Goal: Find contact information: Find contact information

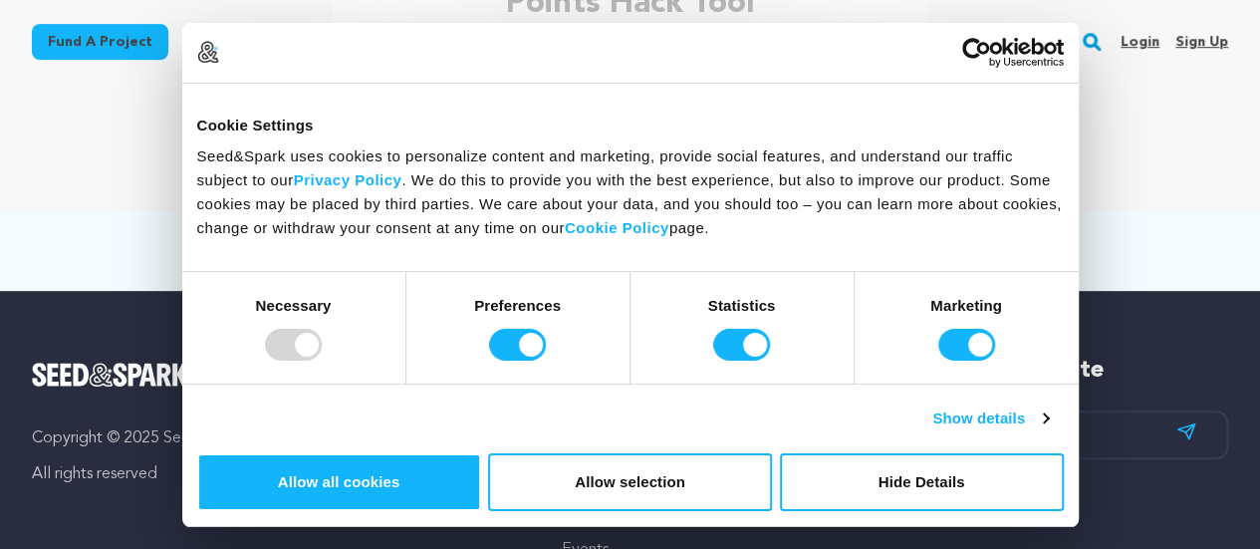
scroll to position [305, 0]
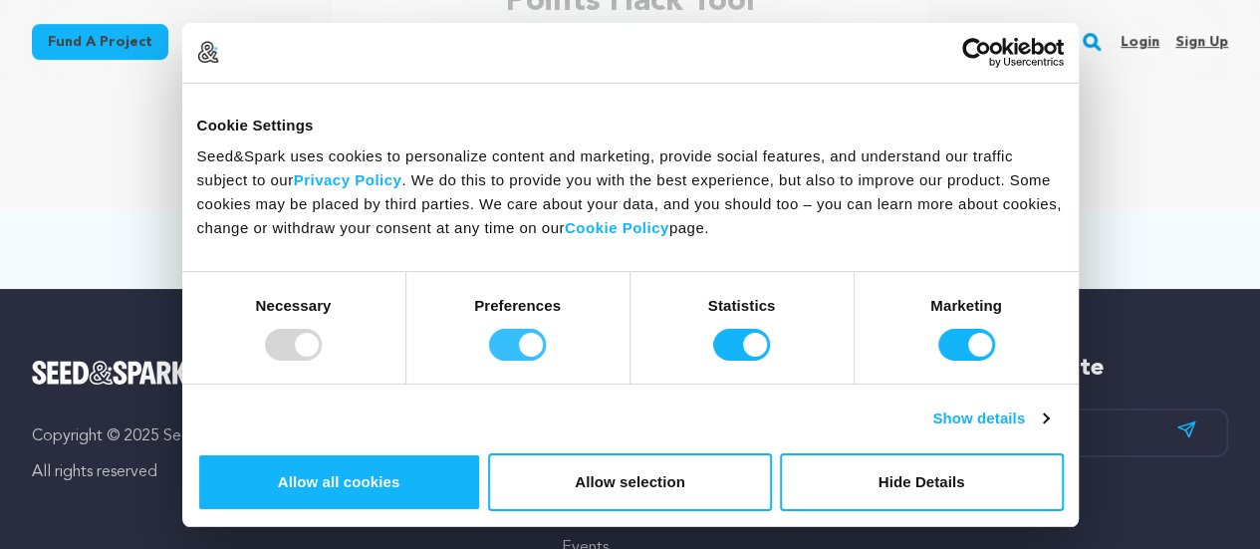
click at [546, 361] on input "Preferences" at bounding box center [517, 345] width 57 height 32
checkbox input "false"
click at [322, 361] on div at bounding box center [293, 345] width 57 height 32
click at [745, 361] on input "Statistics" at bounding box center [741, 345] width 57 height 32
checkbox input "false"
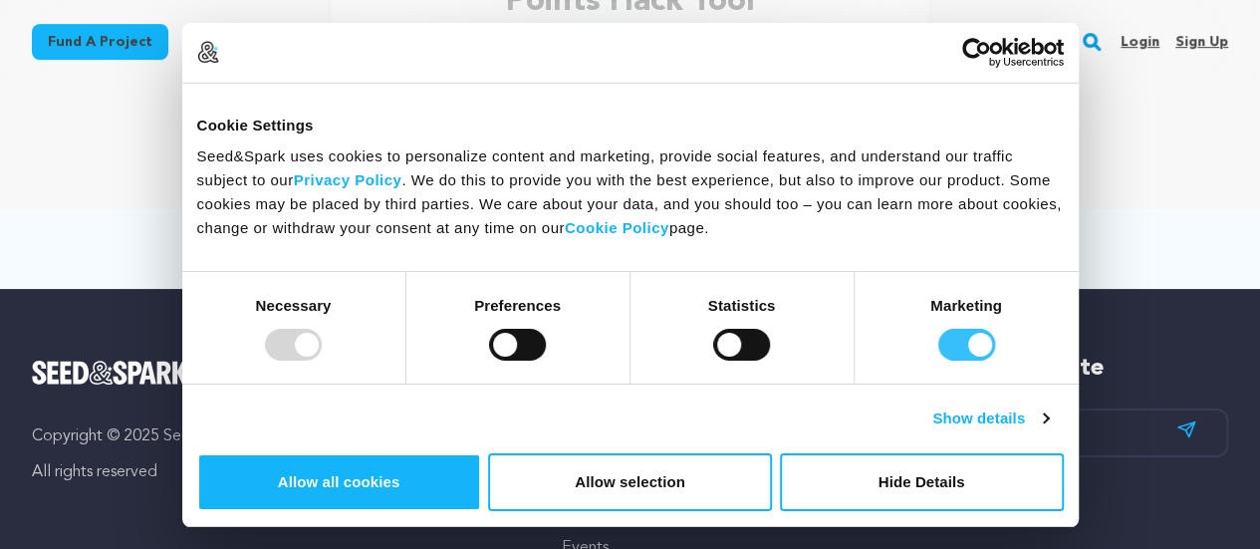
click at [938, 361] on input "Marketing" at bounding box center [966, 345] width 57 height 32
checkbox input "false"
click at [1041, 453] on button "Hide Details" at bounding box center [922, 482] width 284 height 58
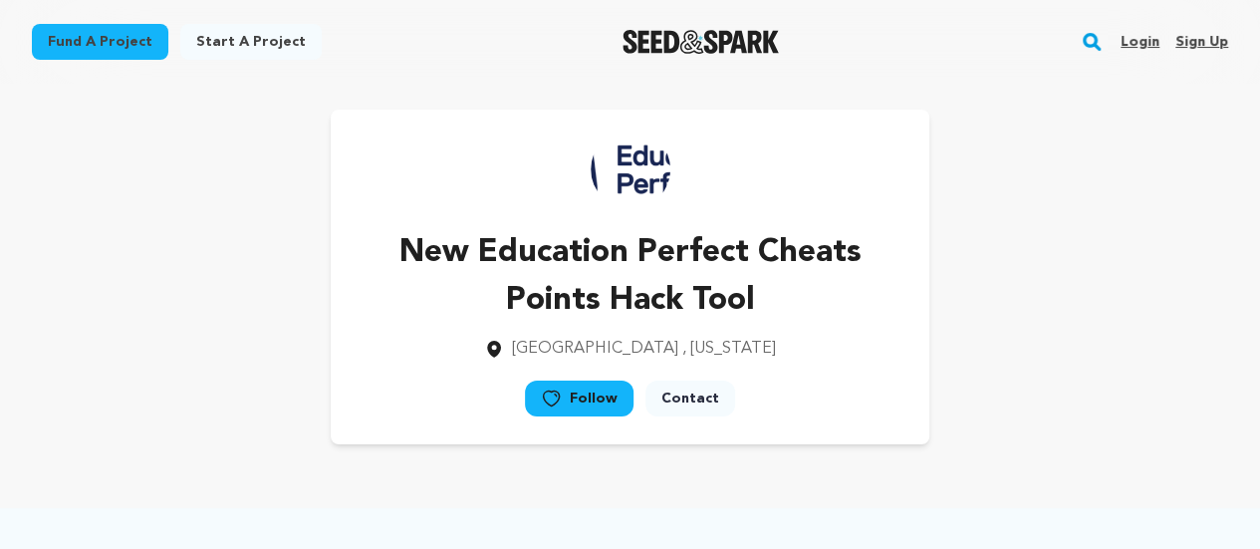
scroll to position [0, 0]
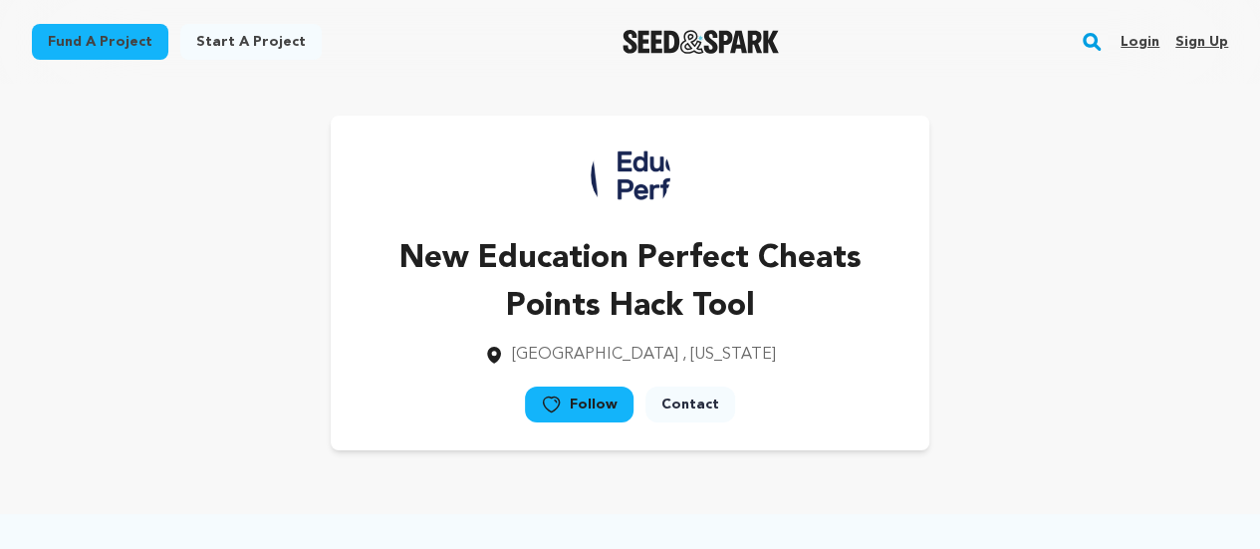
drag, startPoint x: 695, startPoint y: 360, endPoint x: 763, endPoint y: 408, distance: 83.5
click at [763, 408] on div "New Education Perfect Cheats Points Hack Tool [GEOGRAPHIC_DATA] , [US_STATE] Fo…" at bounding box center [630, 283] width 599 height 335
click at [707, 417] on link "Contact" at bounding box center [690, 404] width 90 height 36
